Goal: Communication & Community: Answer question/provide support

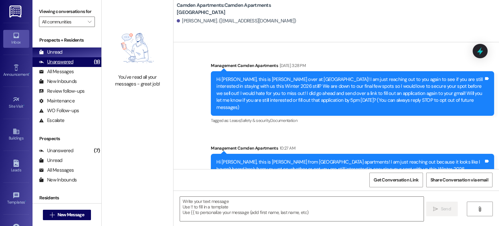
click at [57, 62] on div "Unanswered" at bounding box center [56, 61] width 34 height 7
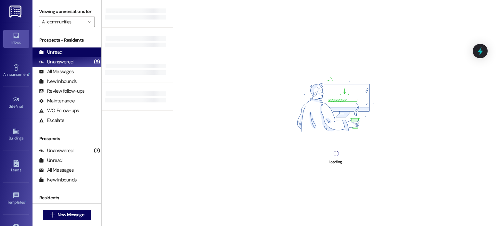
click at [60, 51] on div "Unread" at bounding box center [50, 52] width 23 height 7
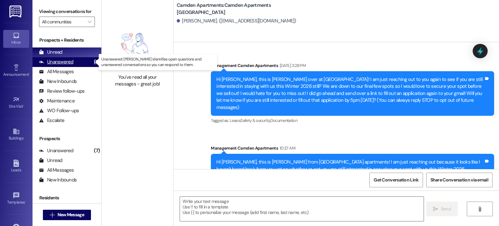
click at [64, 66] on div "Unanswered (9)" at bounding box center [66, 62] width 69 height 10
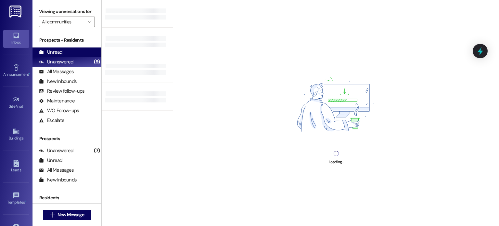
click at [70, 49] on div "Unread (0)" at bounding box center [66, 52] width 69 height 10
